Goal: Information Seeking & Learning: Learn about a topic

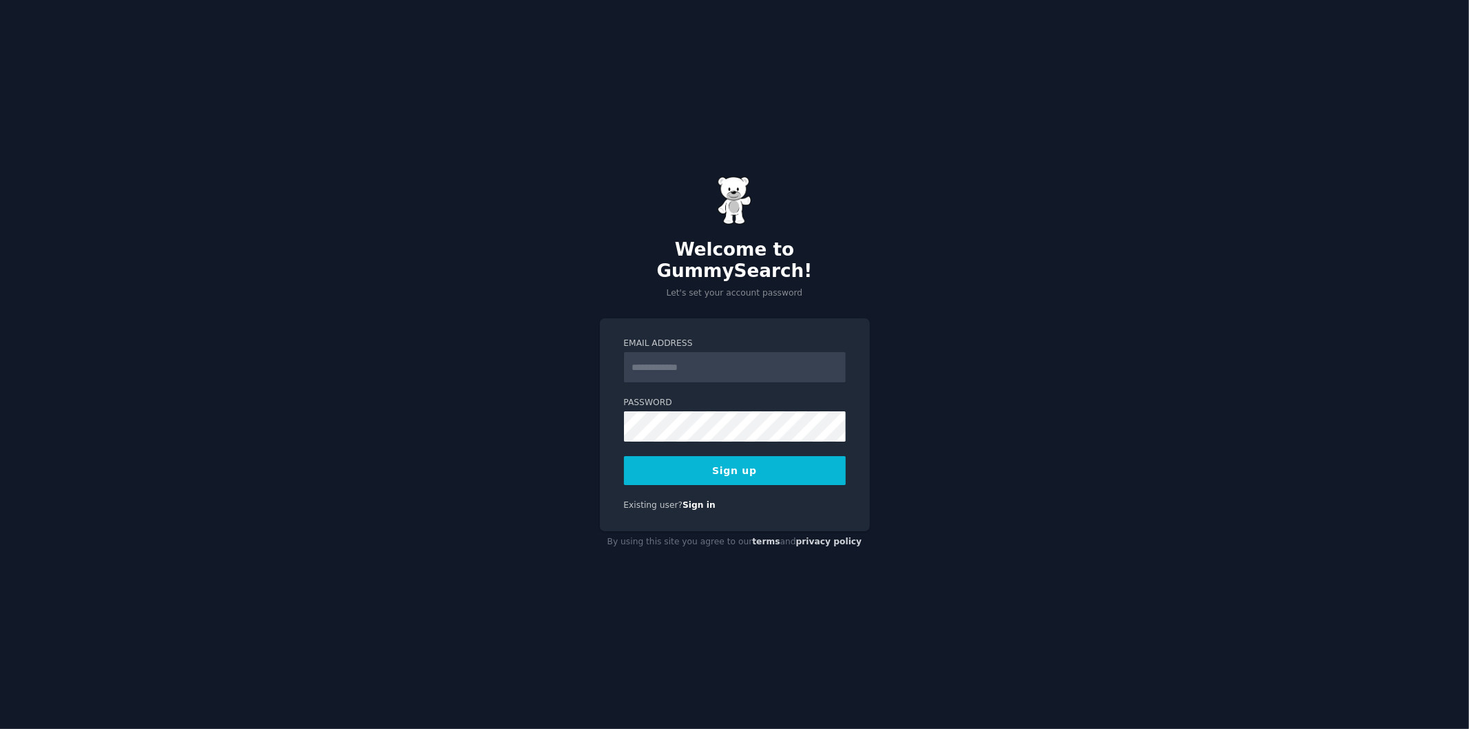
click at [685, 358] on input "Email Address" at bounding box center [735, 367] width 222 height 30
click at [661, 361] on input "Email Address" at bounding box center [735, 367] width 222 height 30
type input "**********"
click at [628, 458] on button "Sign up" at bounding box center [735, 470] width 222 height 29
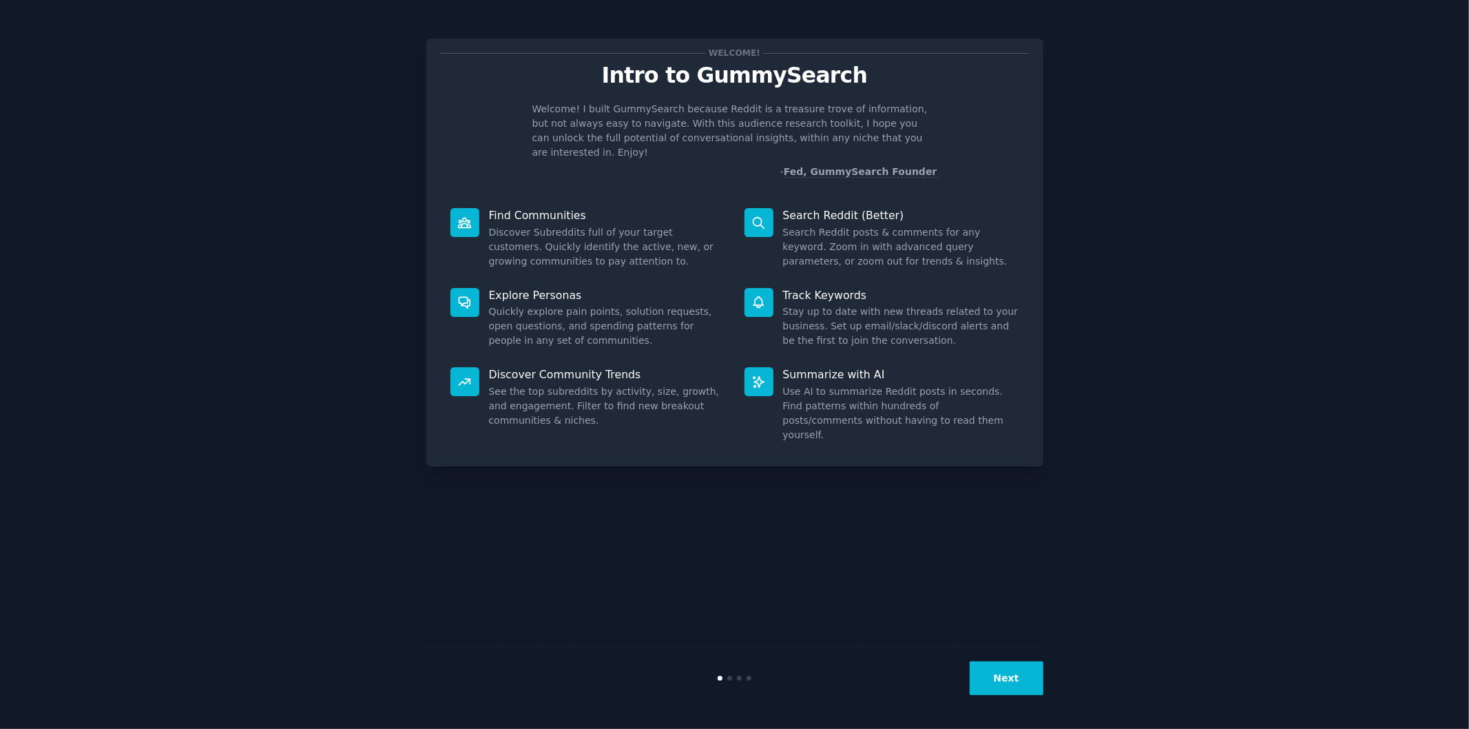
drag, startPoint x: 920, startPoint y: 512, endPoint x: 924, endPoint y: 549, distance: 36.7
click at [918, 517] on div "Welcome! Intro to GummySearch Welcome! I built GummySearch because Reddit is a …" at bounding box center [734, 364] width 617 height 690
click at [1015, 684] on button "Next" at bounding box center [1007, 678] width 74 height 34
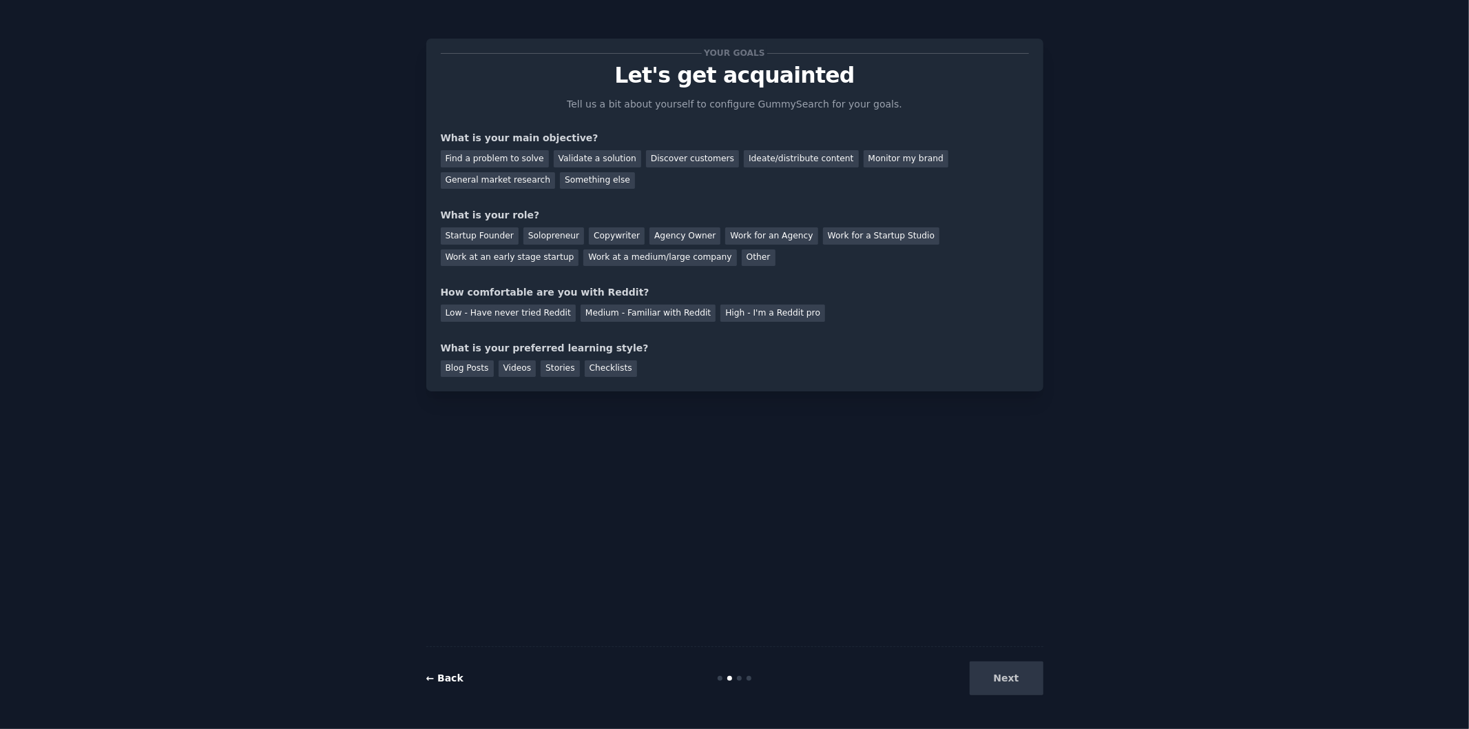
drag, startPoint x: 428, startPoint y: 689, endPoint x: 437, endPoint y: 679, distance: 13.6
click at [428, 689] on div "← Back Next" at bounding box center [734, 677] width 617 height 63
click at [439, 678] on link "← Back" at bounding box center [444, 677] width 37 height 11
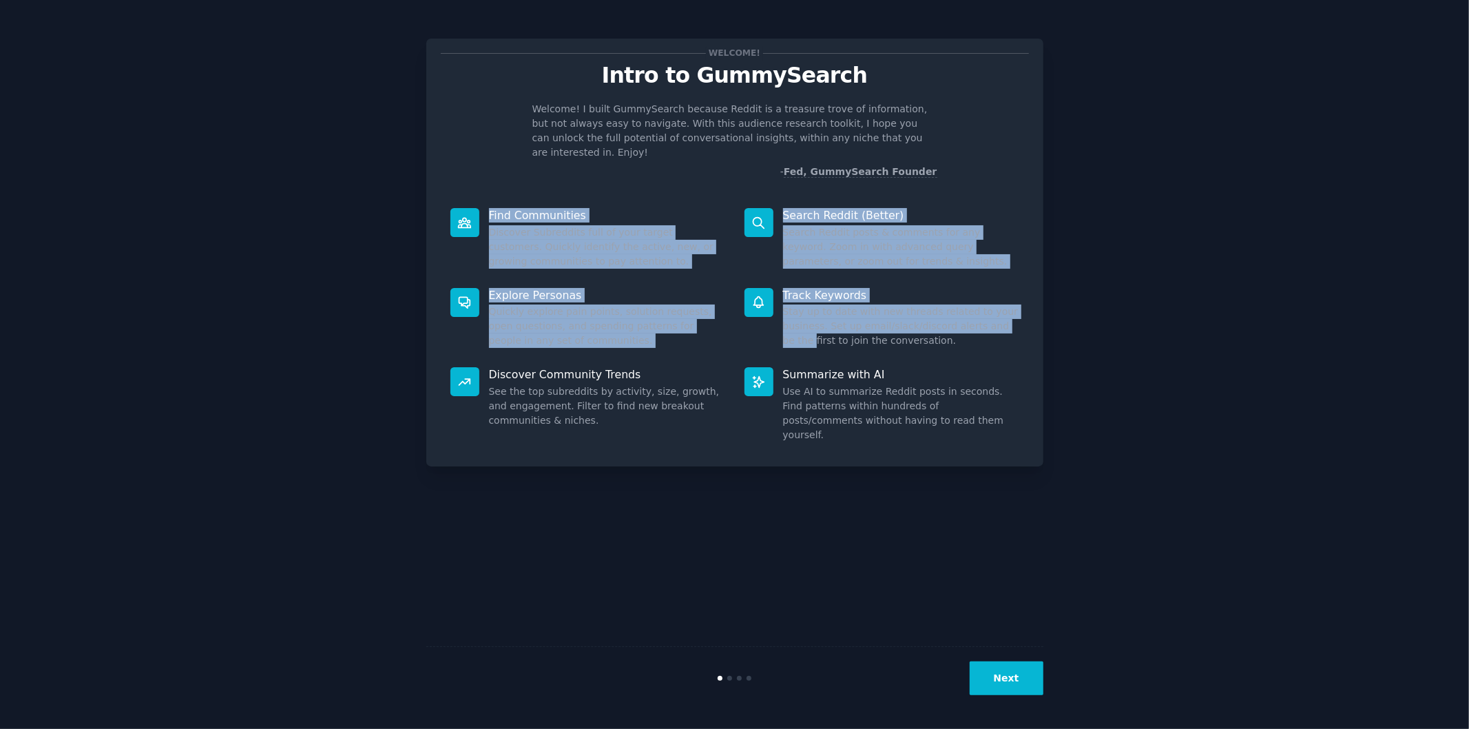
drag, startPoint x: 490, startPoint y: 186, endPoint x: 831, endPoint y: 352, distance: 379.8
click at [800, 343] on div "Welcome! Intro to GummySearch Welcome! I built GummySearch because Reddit is a …" at bounding box center [734, 253] width 617 height 428
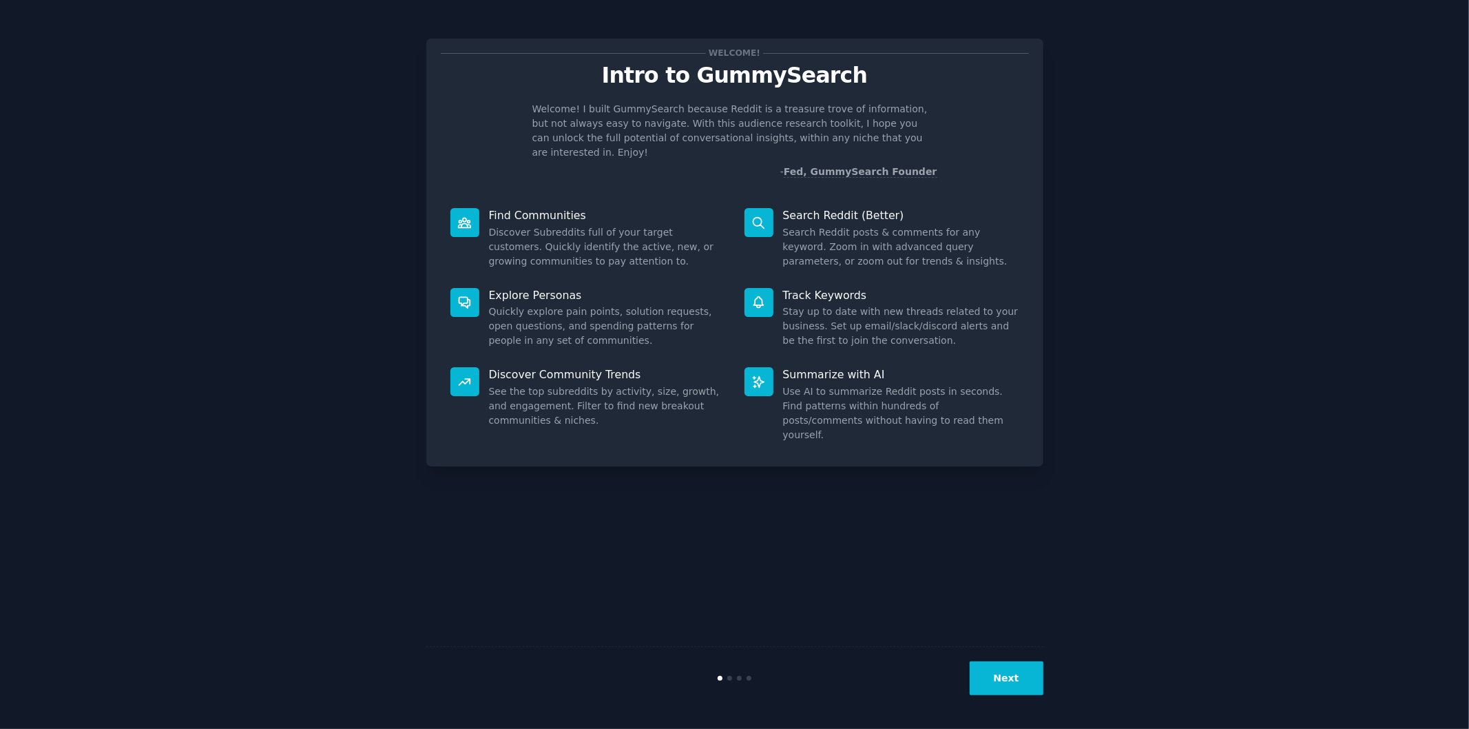
click at [831, 367] on p "Summarize with AI" at bounding box center [901, 374] width 236 height 14
click at [1027, 682] on button "Next" at bounding box center [1007, 678] width 74 height 34
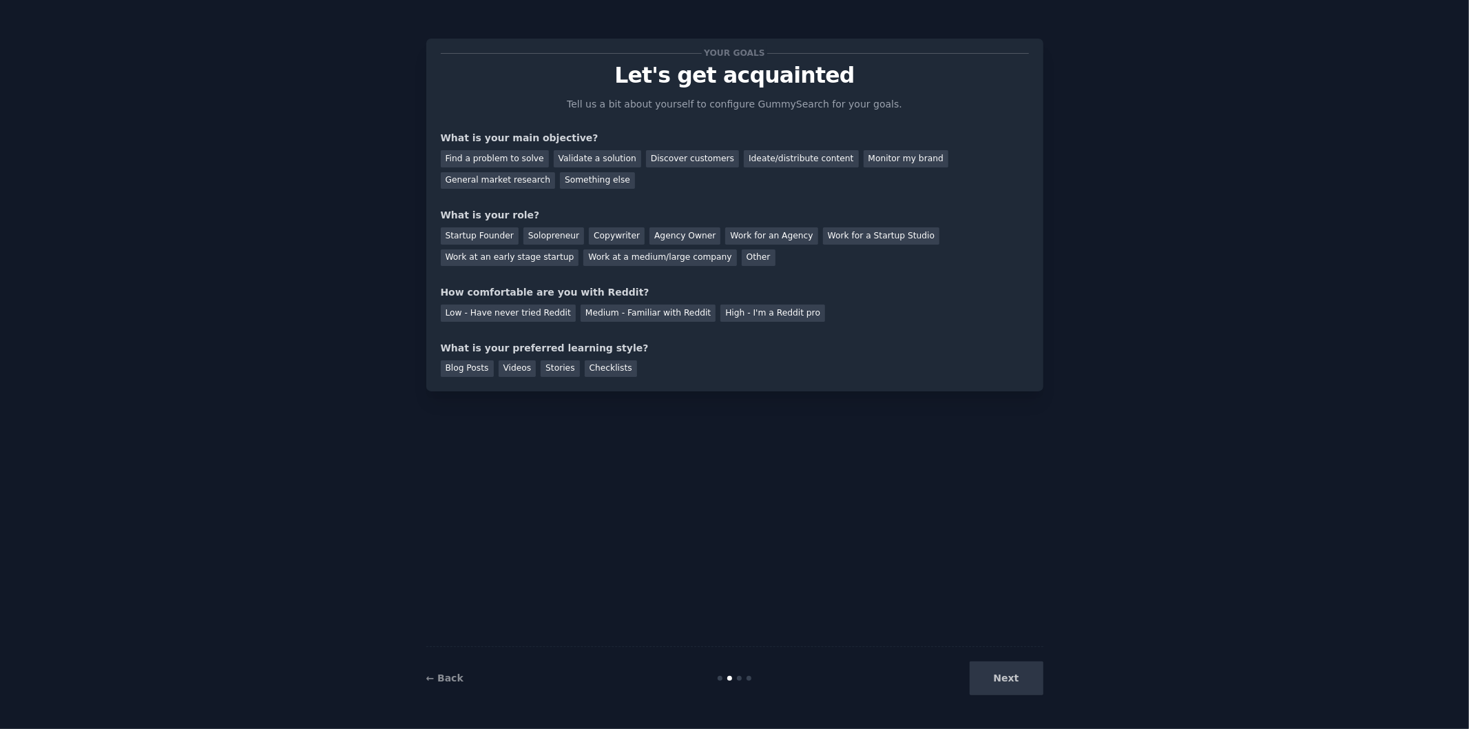
click at [1027, 676] on div "Next" at bounding box center [941, 678] width 206 height 34
drag, startPoint x: 674, startPoint y: 80, endPoint x: 749, endPoint y: 92, distance: 76.7
click at [739, 90] on div "Your goals Let's get acquainted Tell us a bit about yourself to configure Gummy…" at bounding box center [735, 215] width 588 height 324
click at [751, 92] on div "Your goals Let's get acquainted Tell us a bit about yourself to configure Gummy…" at bounding box center [735, 215] width 588 height 324
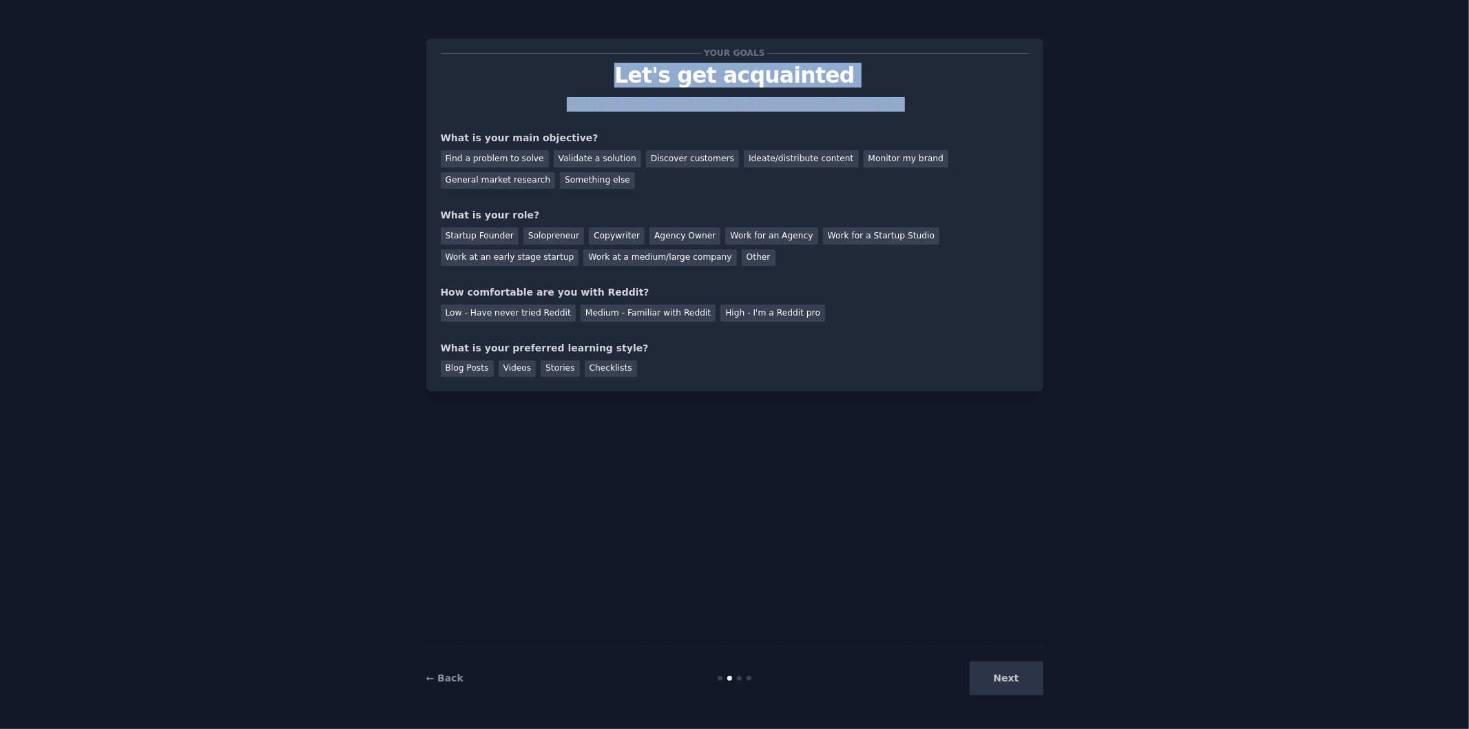
drag, startPoint x: 751, startPoint y: 92, endPoint x: 741, endPoint y: 73, distance: 20.9
click at [742, 76] on div "Your goals Let's get acquainted Tell us a bit about yourself to configure Gummy…" at bounding box center [735, 215] width 588 height 324
click at [740, 72] on p "Let's get acquainted" at bounding box center [735, 75] width 588 height 24
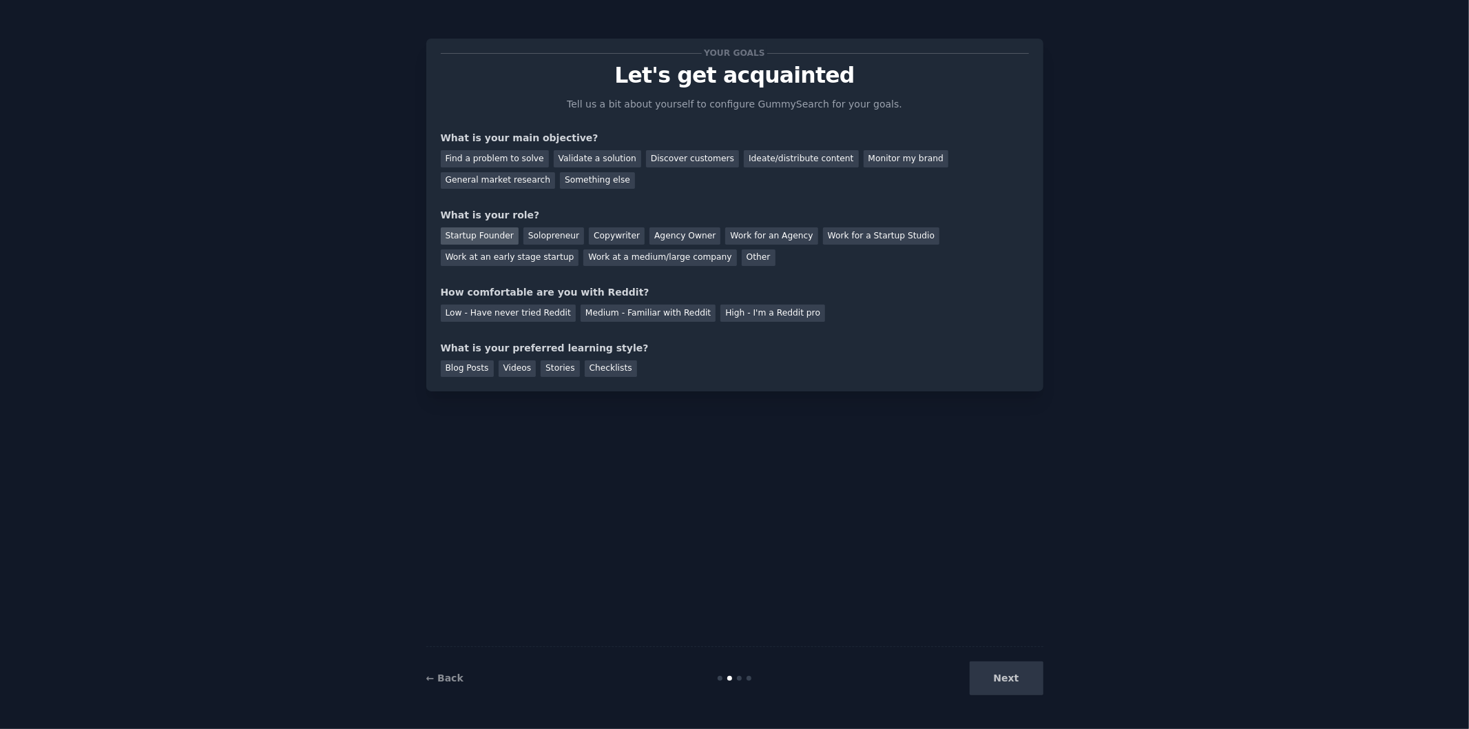
click at [480, 241] on div "Startup Founder" at bounding box center [480, 235] width 78 height 17
click at [538, 241] on div "Solopreneur" at bounding box center [553, 235] width 61 height 17
click at [674, 158] on div "Discover customers" at bounding box center [692, 158] width 93 height 17
click at [610, 310] on div "Medium - Familiar with Reddit" at bounding box center [648, 312] width 135 height 17
click at [458, 368] on div "Blog Posts" at bounding box center [467, 368] width 53 height 17
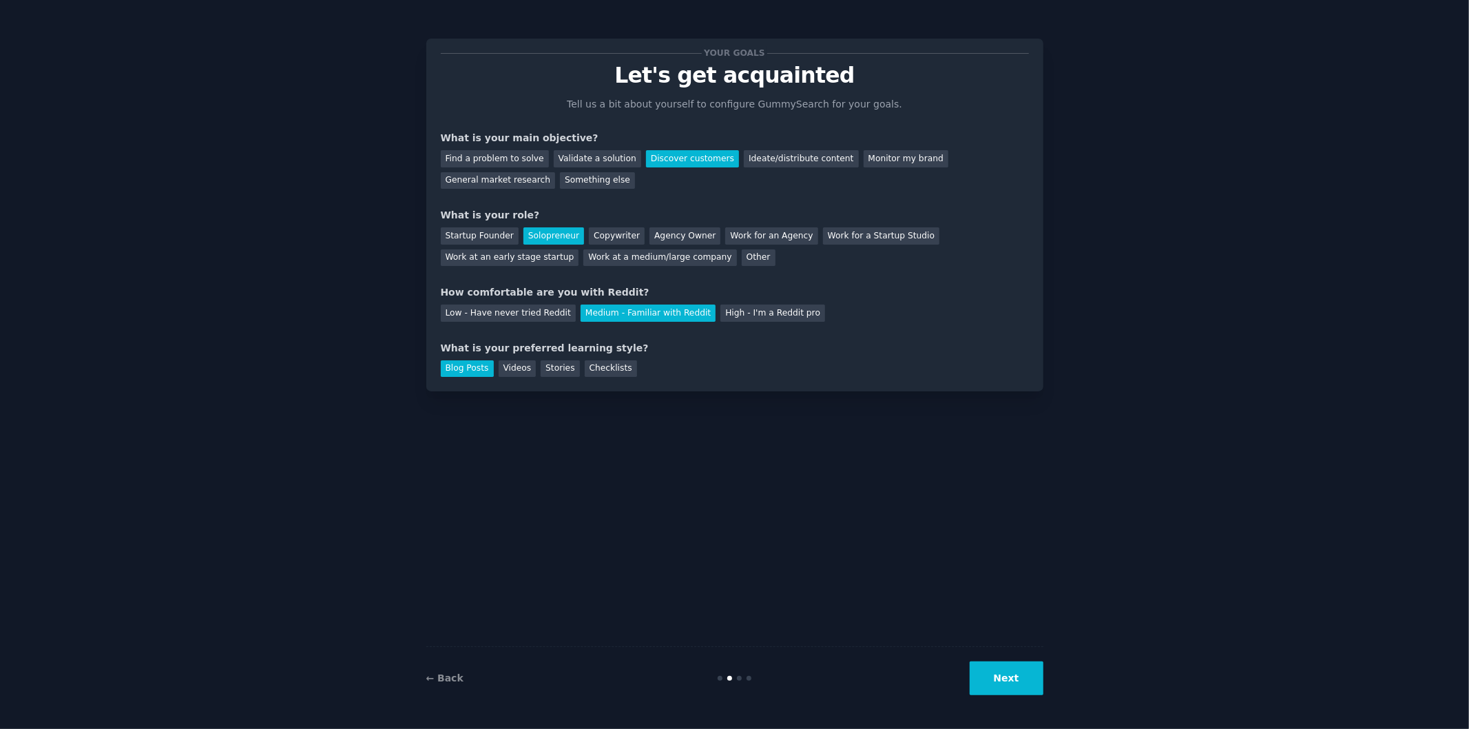
click at [1013, 701] on div "← Back Next" at bounding box center [734, 677] width 617 height 63
click at [1014, 689] on button "Next" at bounding box center [1007, 678] width 74 height 34
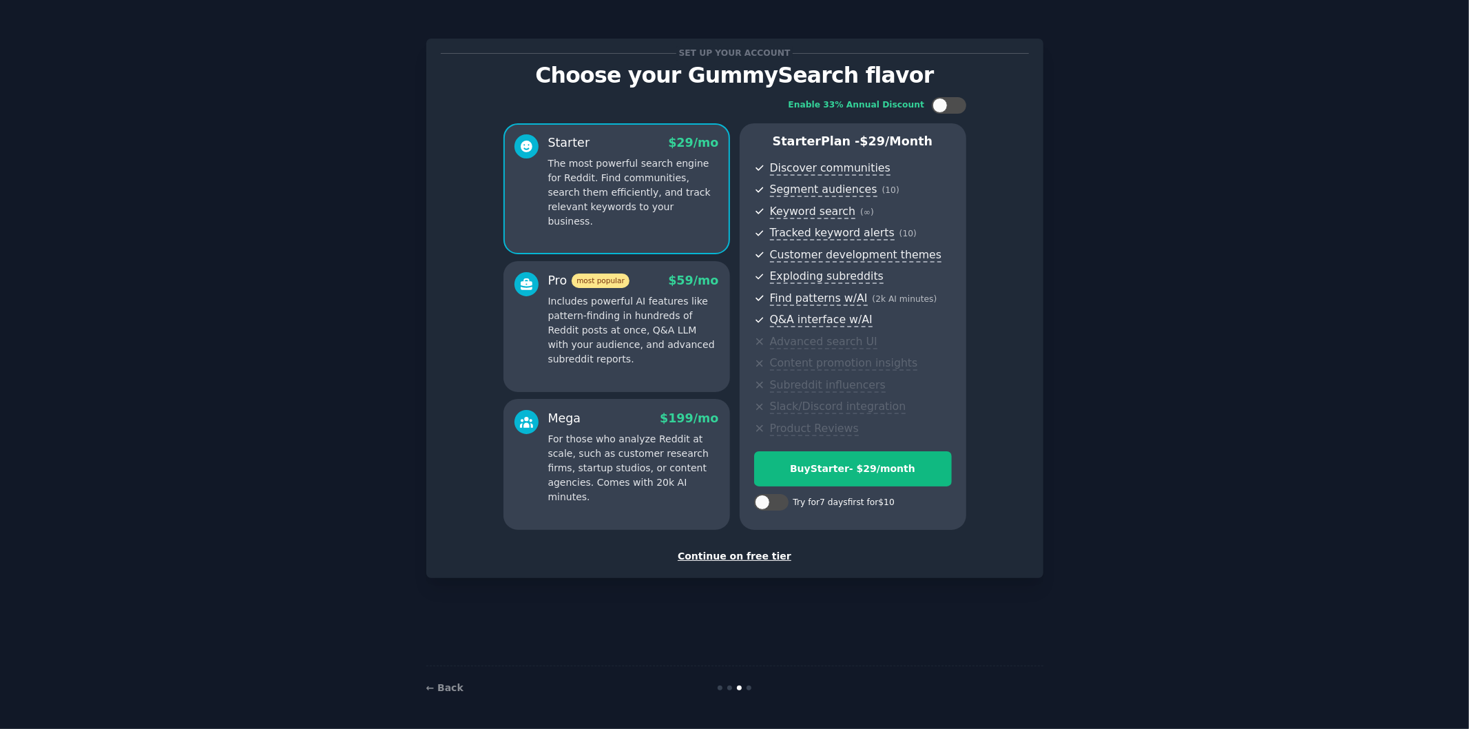
click at [767, 559] on div "Continue on free tier" at bounding box center [735, 556] width 588 height 14
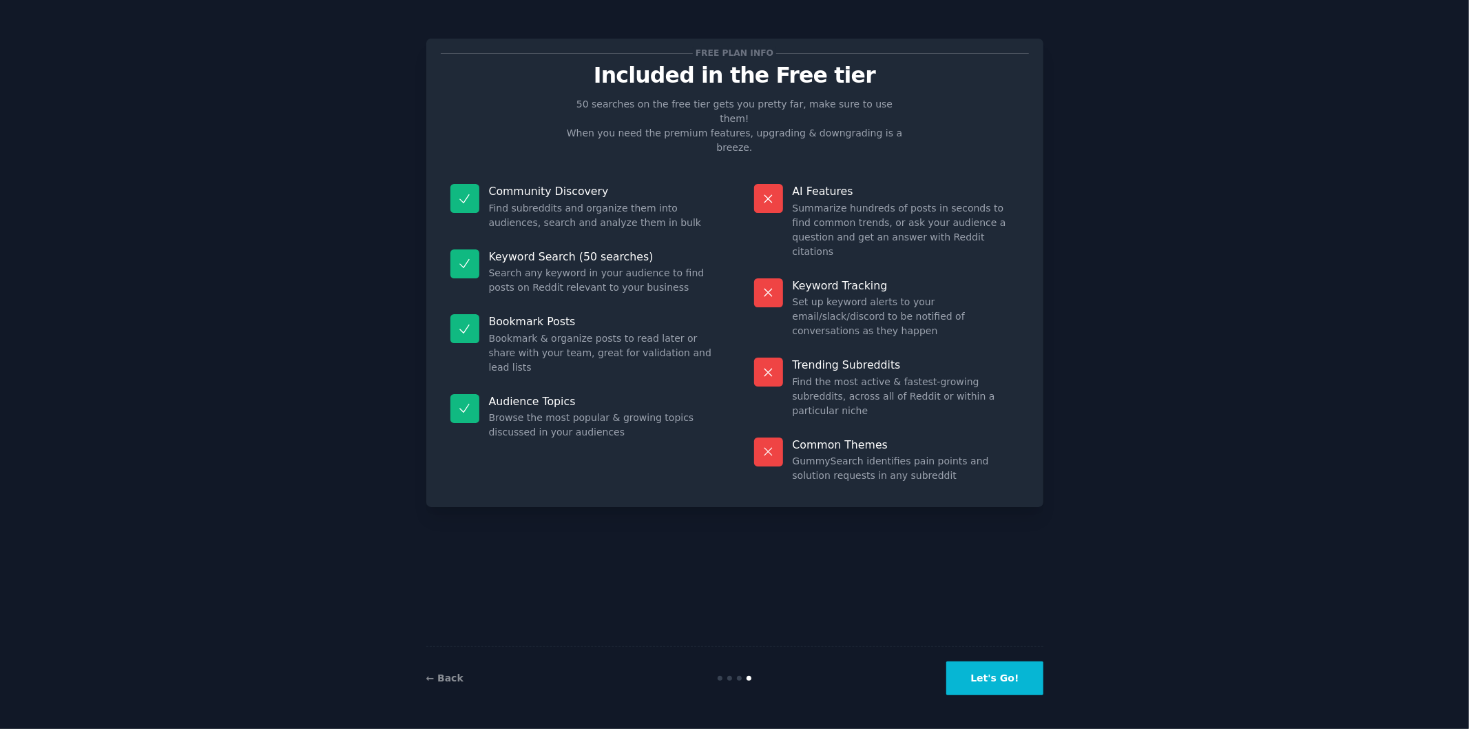
click at [984, 675] on button "Let's Go!" at bounding box center [994, 678] width 96 height 34
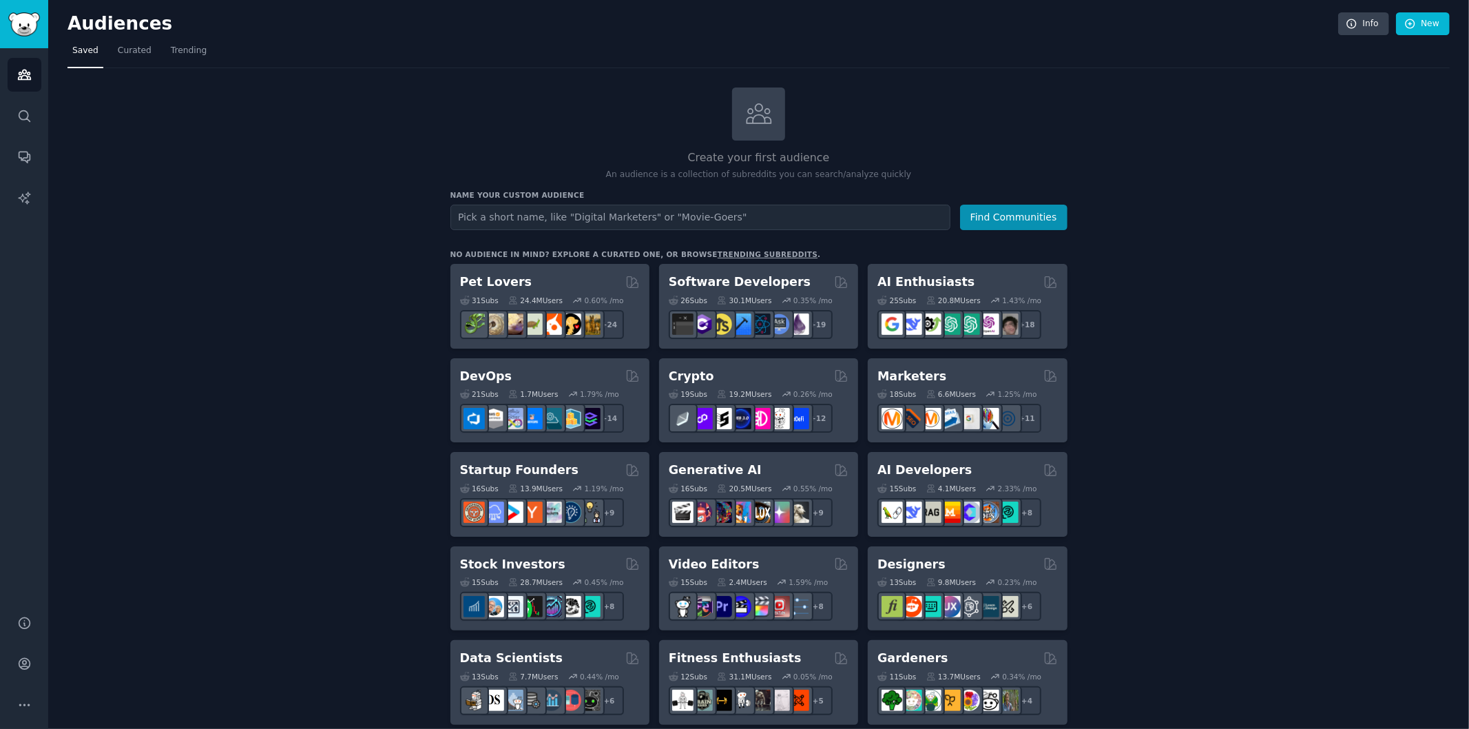
click at [725, 212] on input "text" at bounding box center [700, 217] width 500 height 25
drag, startPoint x: 593, startPoint y: 185, endPoint x: 439, endPoint y: 187, distance: 154.3
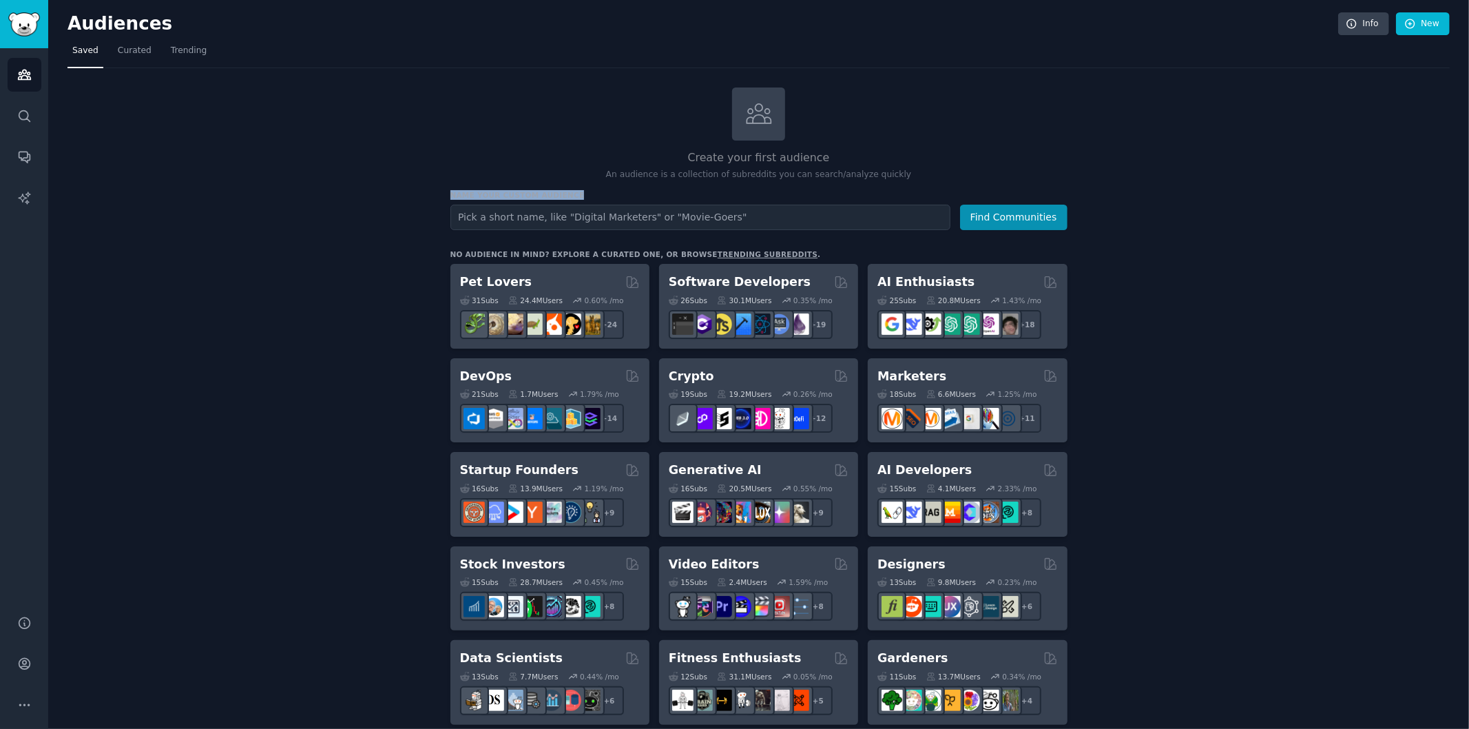
drag, startPoint x: 439, startPoint y: 187, endPoint x: 570, endPoint y: 189, distance: 131.6
click at [570, 190] on h3 "Name your custom audience" at bounding box center [758, 195] width 617 height 10
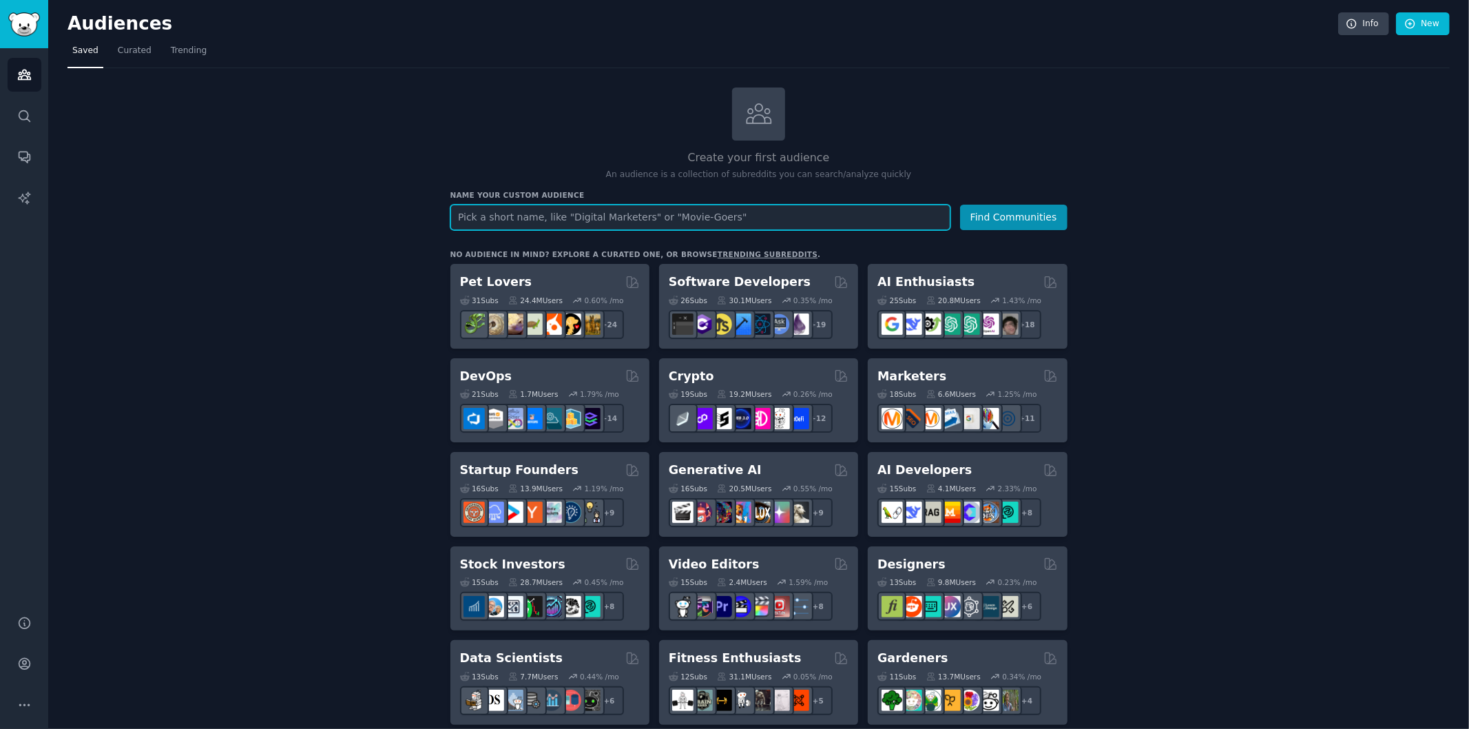
click at [565, 218] on input "text" at bounding box center [700, 217] width 500 height 25
type input "Job seekers"
click at [960, 205] on button "Find Communities" at bounding box center [1013, 217] width 107 height 25
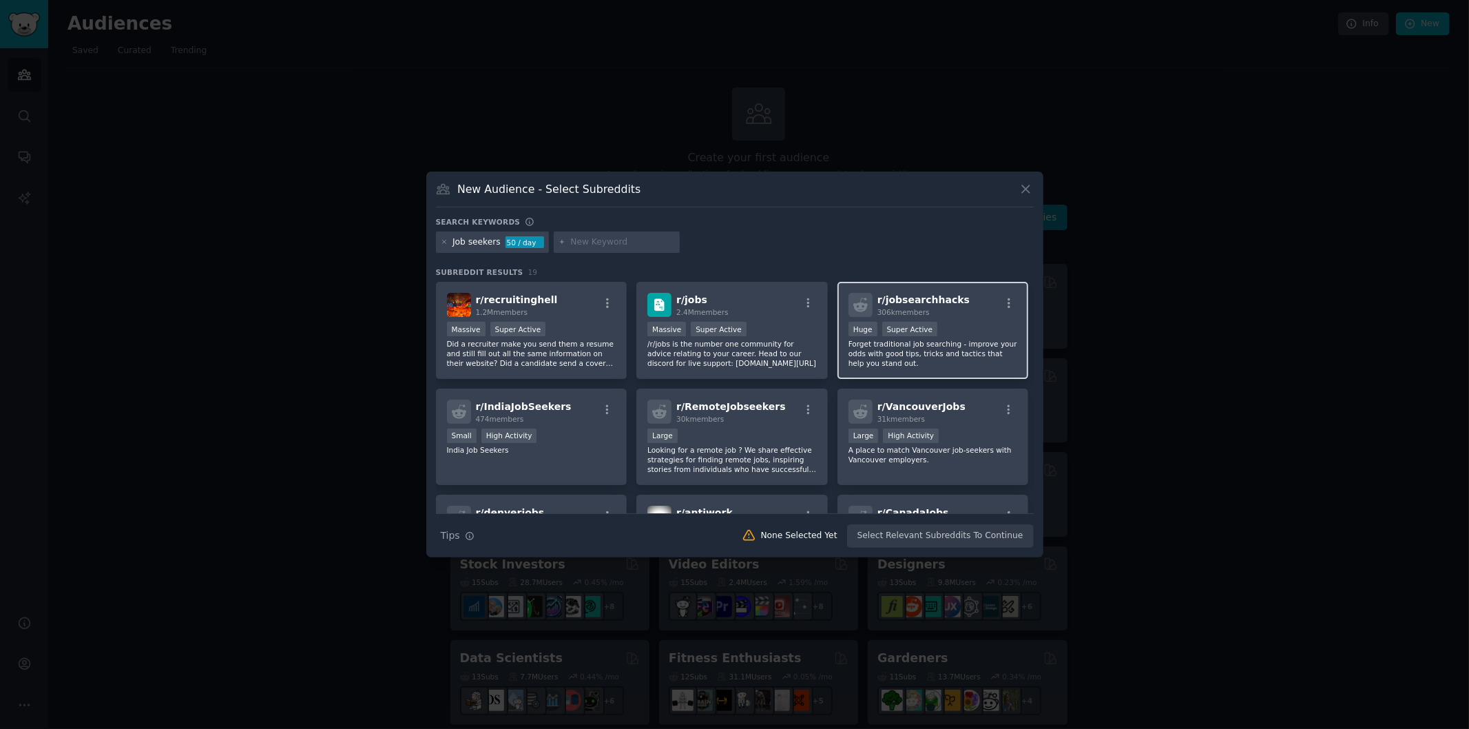
click at [946, 302] on span "r/ jobsearchhacks" at bounding box center [923, 299] width 92 height 11
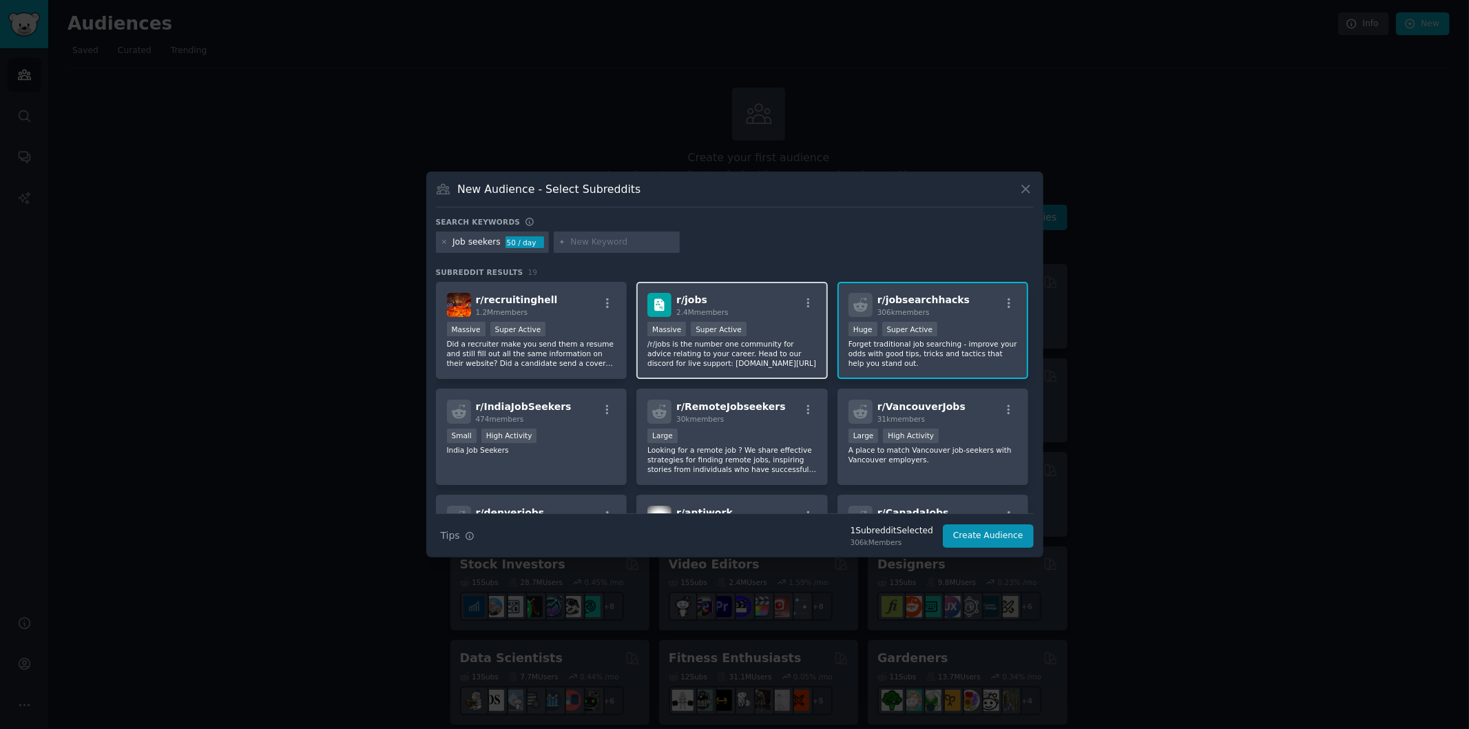
click at [758, 293] on div "r/ jobs 2.4M members" at bounding box center [731, 305] width 169 height 24
click at [570, 318] on div "r/ recruitinghell 1.2M members >= 95th percentile for submissions / day Massive…" at bounding box center [531, 330] width 191 height 97
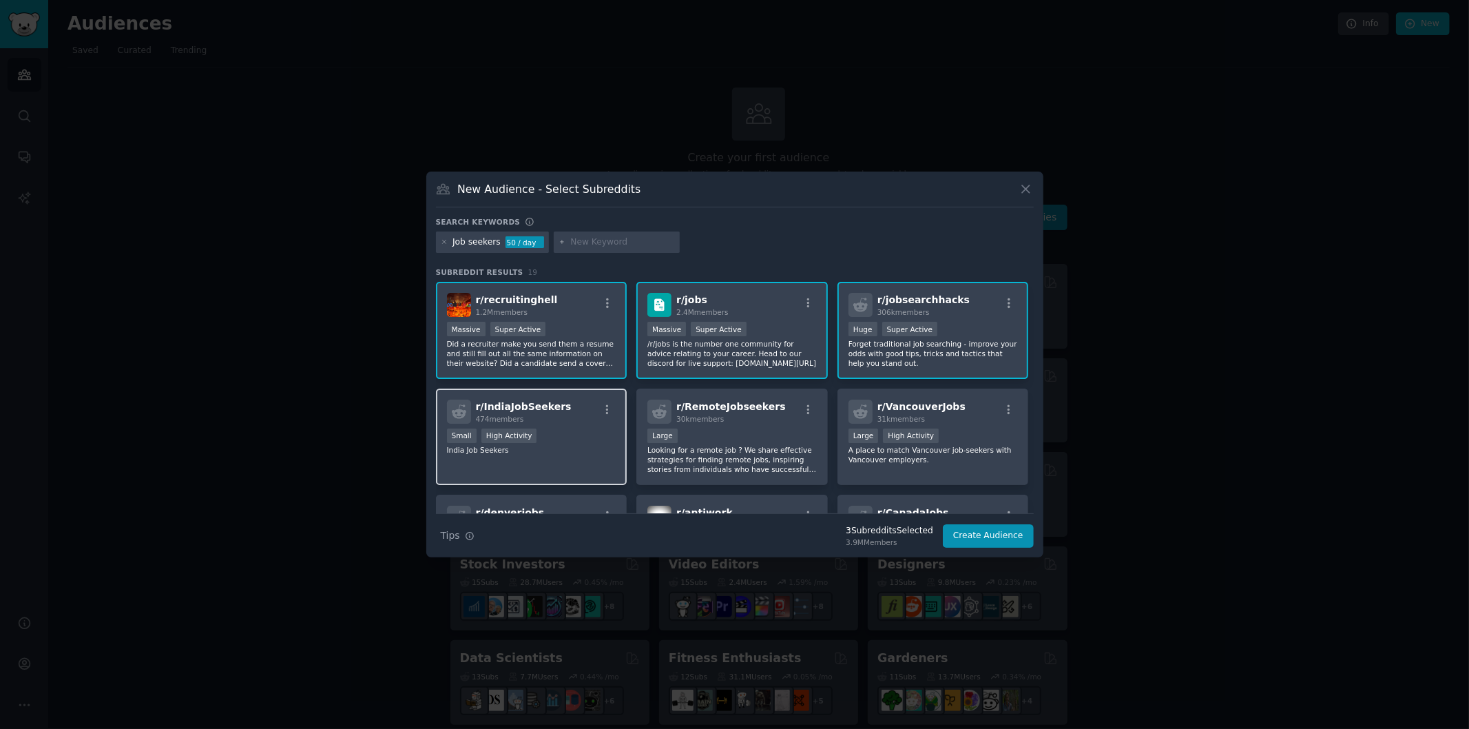
click at [523, 414] on div "474 members" at bounding box center [524, 419] width 96 height 10
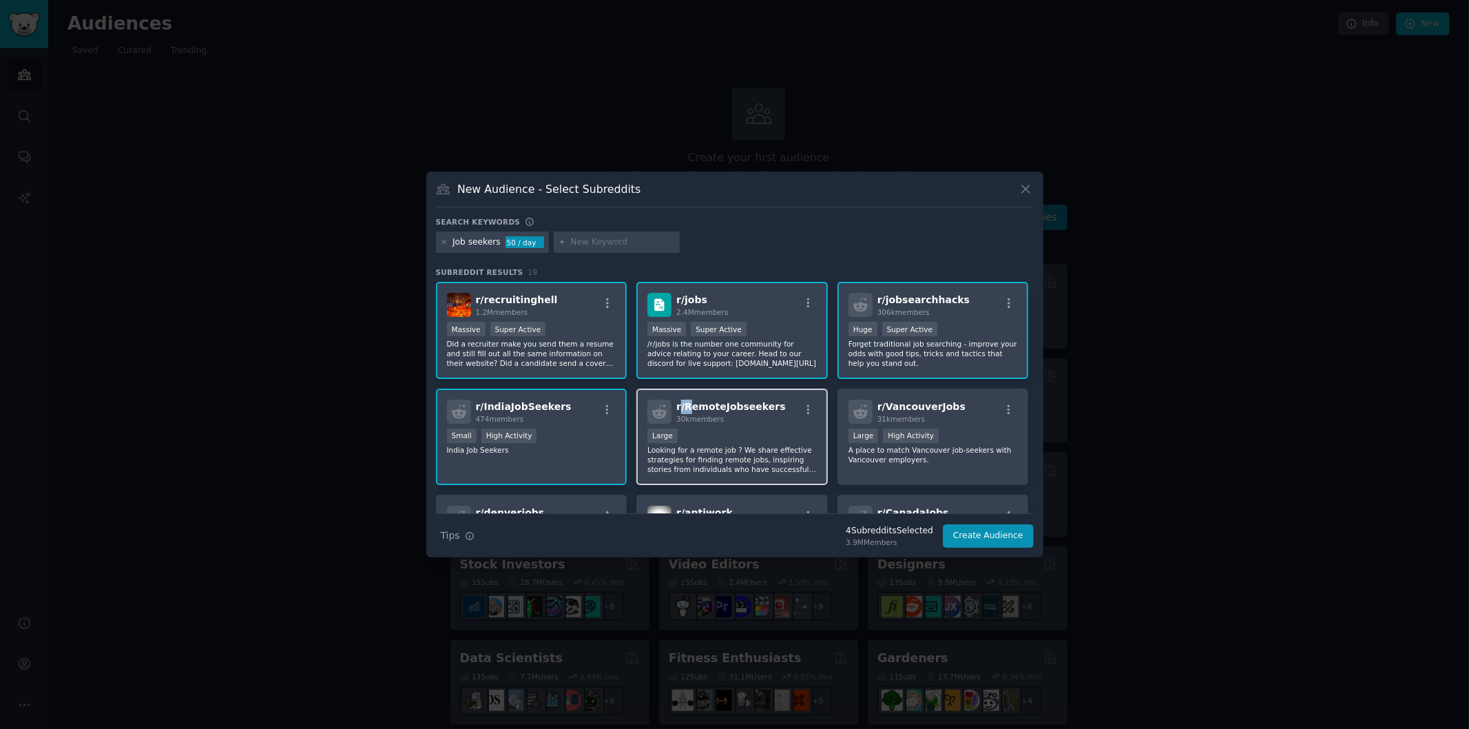
click at [691, 393] on div "r/ RemoteJobseekers 30k members Large Looking for a remote job ? We share effec…" at bounding box center [731, 436] width 191 height 97
